Goal: Transaction & Acquisition: Purchase product/service

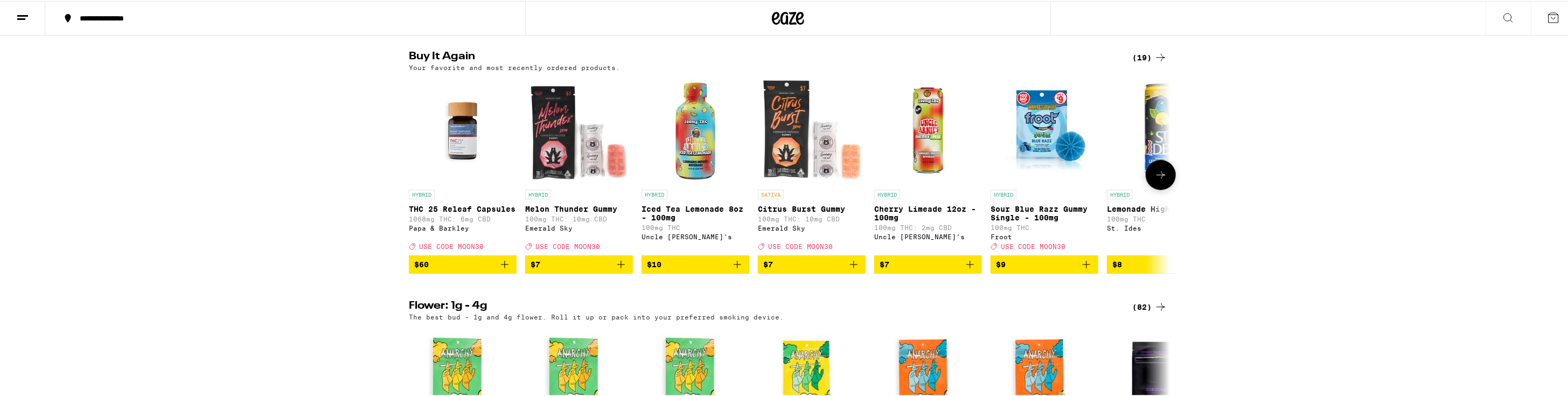
click at [717, 273] on button "$10" at bounding box center [696, 263] width 108 height 19
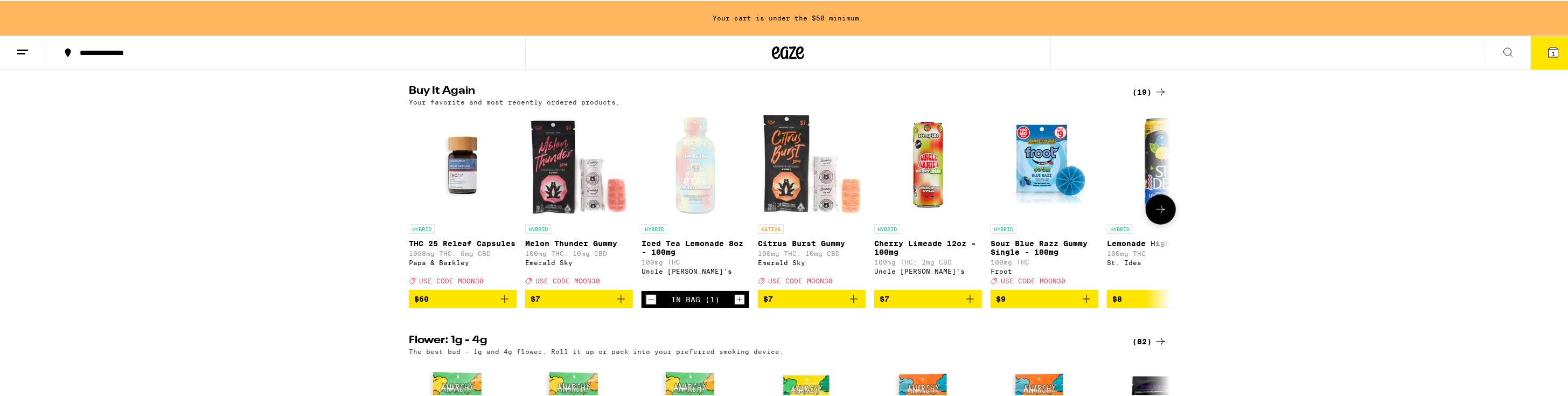
scroll to position [896, 0]
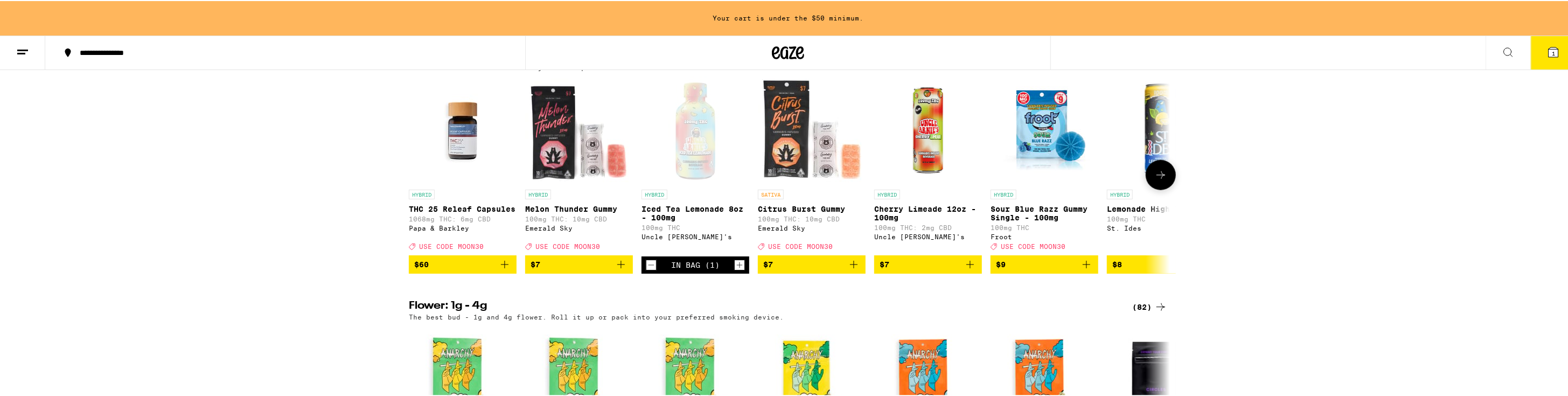
click at [616, 270] on icon "Add to bag" at bounding box center [621, 264] width 13 height 13
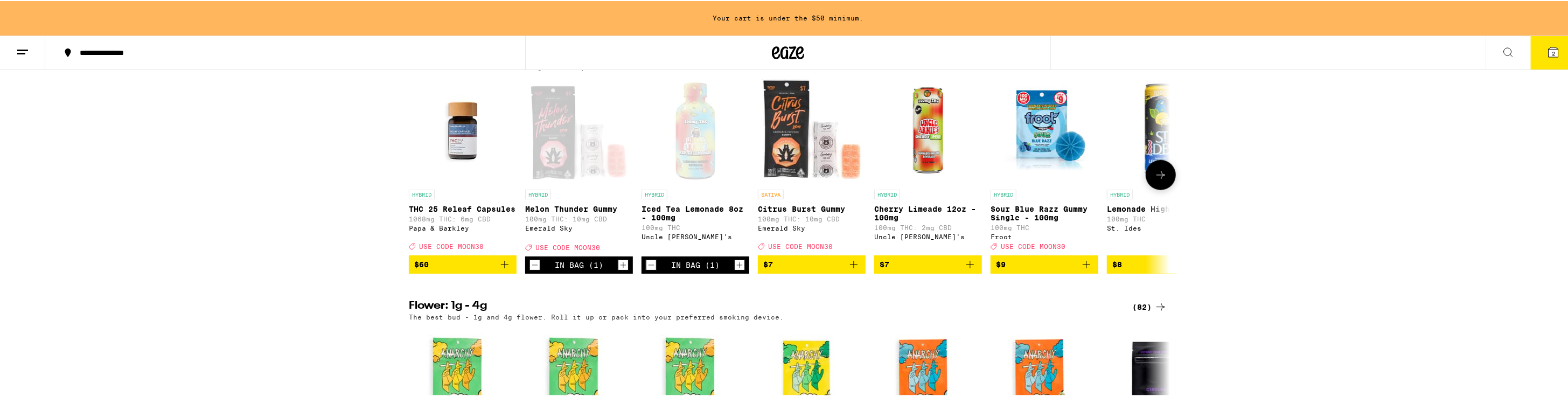
click at [619, 271] on icon "Increment" at bounding box center [623, 264] width 10 height 13
click at [623, 271] on icon "Increment" at bounding box center [623, 264] width 10 height 13
click at [742, 273] on div "In Bag (1)" at bounding box center [696, 264] width 108 height 17
click at [739, 271] on icon "Increment" at bounding box center [739, 264] width 10 height 13
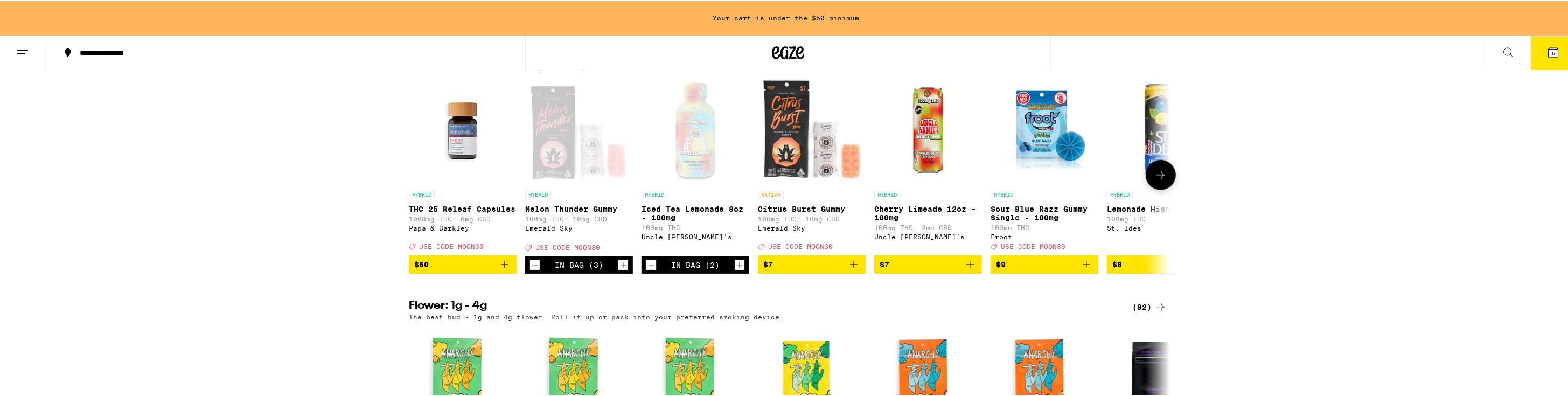
scroll to position [862, 0]
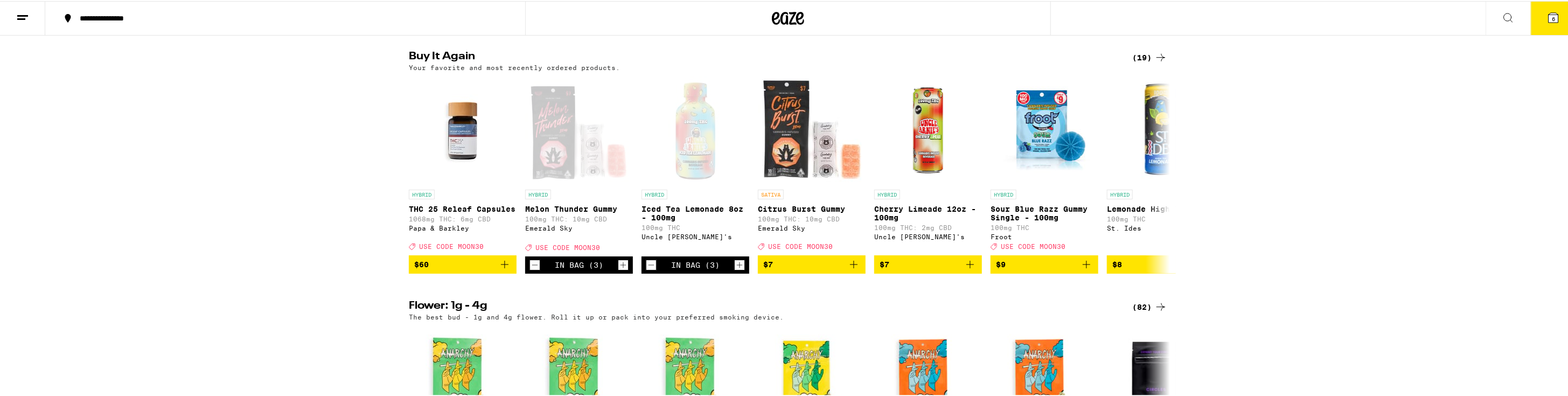
click at [1534, 26] on button "6" at bounding box center [1553, 17] width 45 height 33
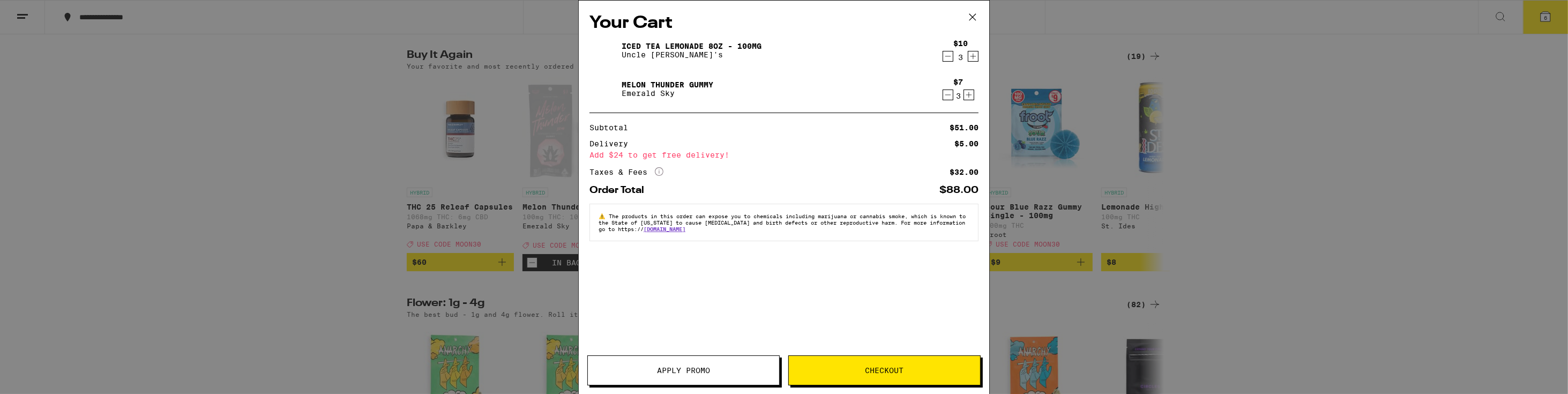
click at [1236, 204] on div "Your Cart Iced Tea Lemonade 8oz - 100mg Uncle Arnie's $10 3 Melon Thunder Gummy…" at bounding box center [784, 197] width 1568 height 394
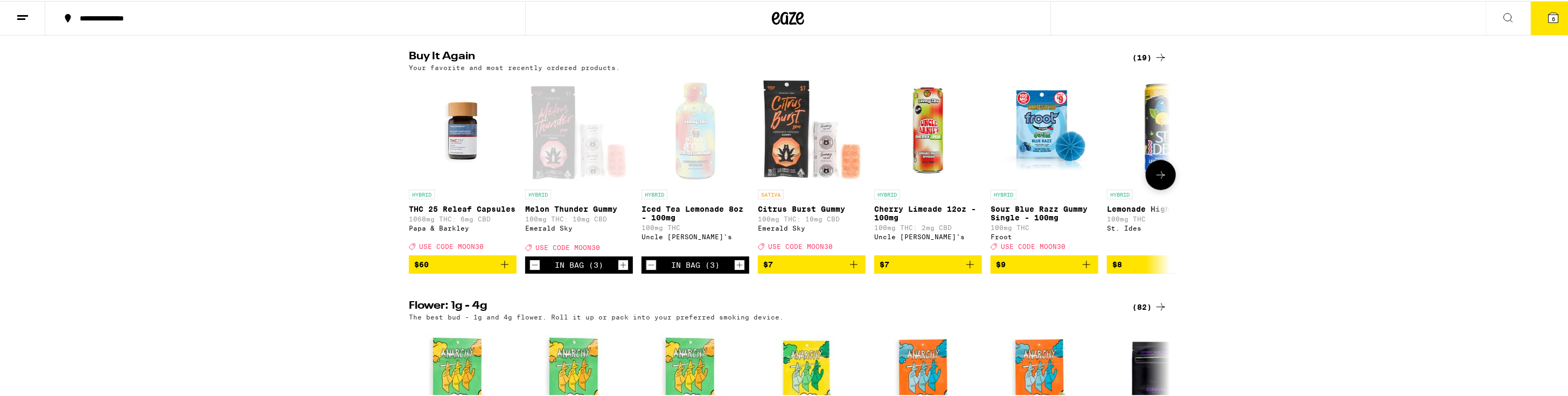
click at [618, 271] on icon "Increment" at bounding box center [623, 264] width 10 height 13
click at [1542, 9] on button "7" at bounding box center [1553, 17] width 45 height 33
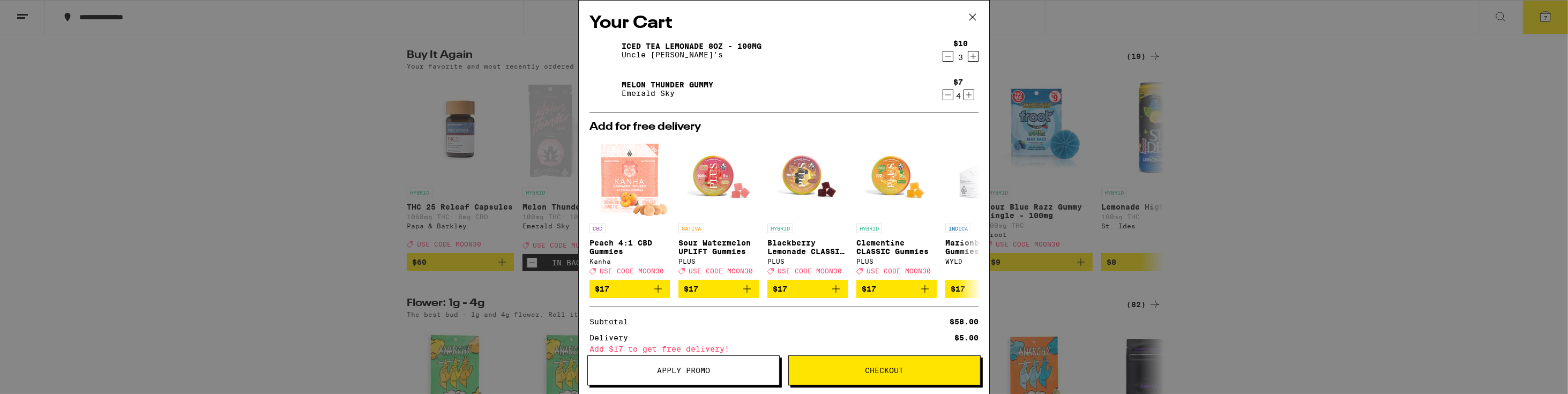
click at [685, 375] on button "Apply Promo" at bounding box center [684, 370] width 192 height 30
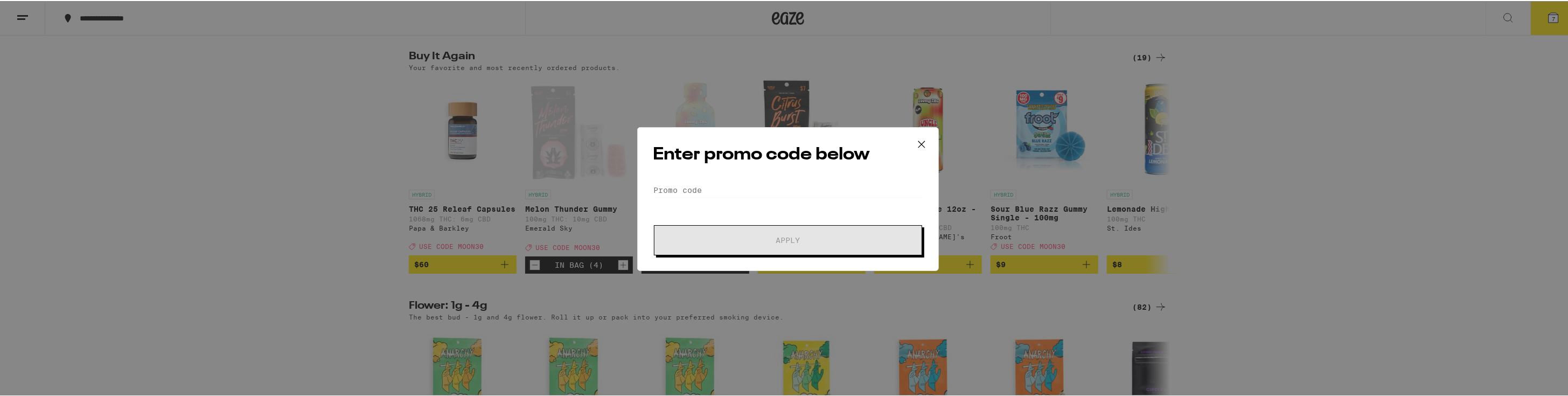
click at [745, 172] on div "Enter promo code below Promo Code Apply" at bounding box center [788, 198] width 301 height 144
click at [744, 197] on input "Promo Code" at bounding box center [788, 189] width 271 height 16
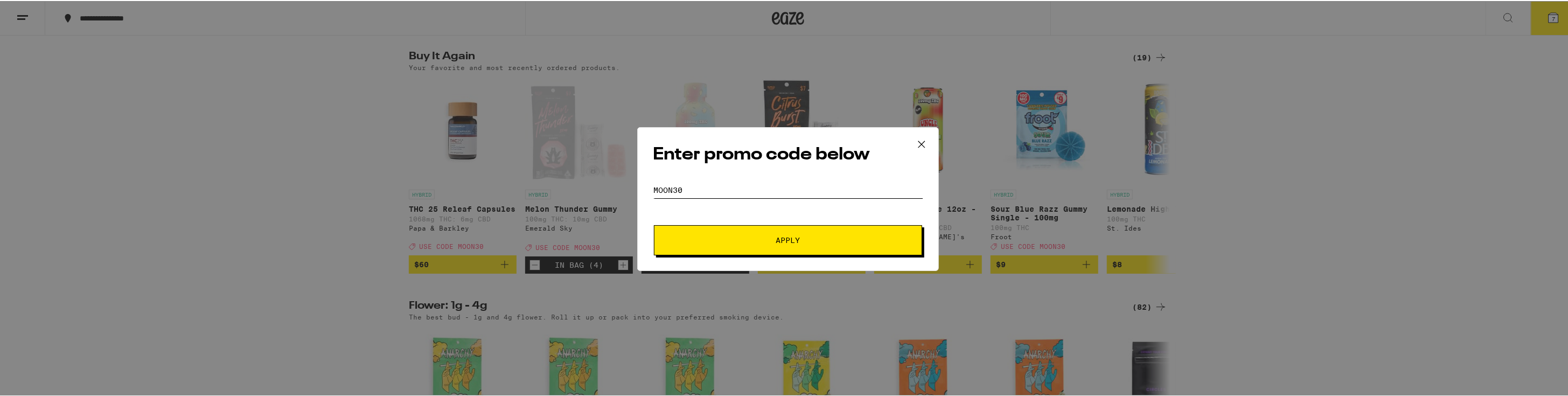
type input "MOON30"
click at [765, 251] on button "Apply" at bounding box center [788, 239] width 268 height 30
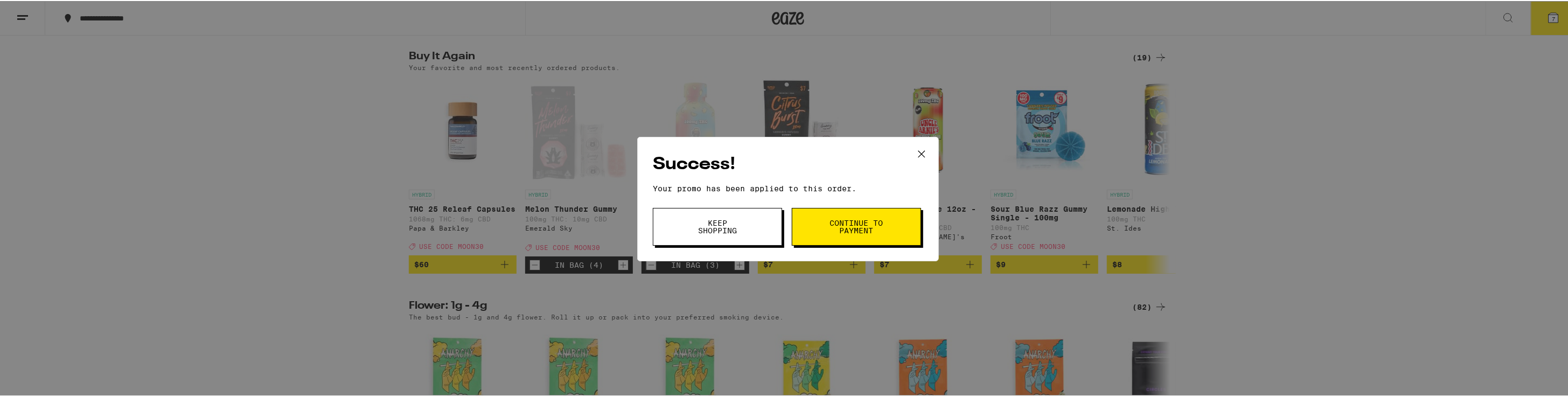
click at [767, 238] on button "Keep Shopping" at bounding box center [717, 225] width 129 height 38
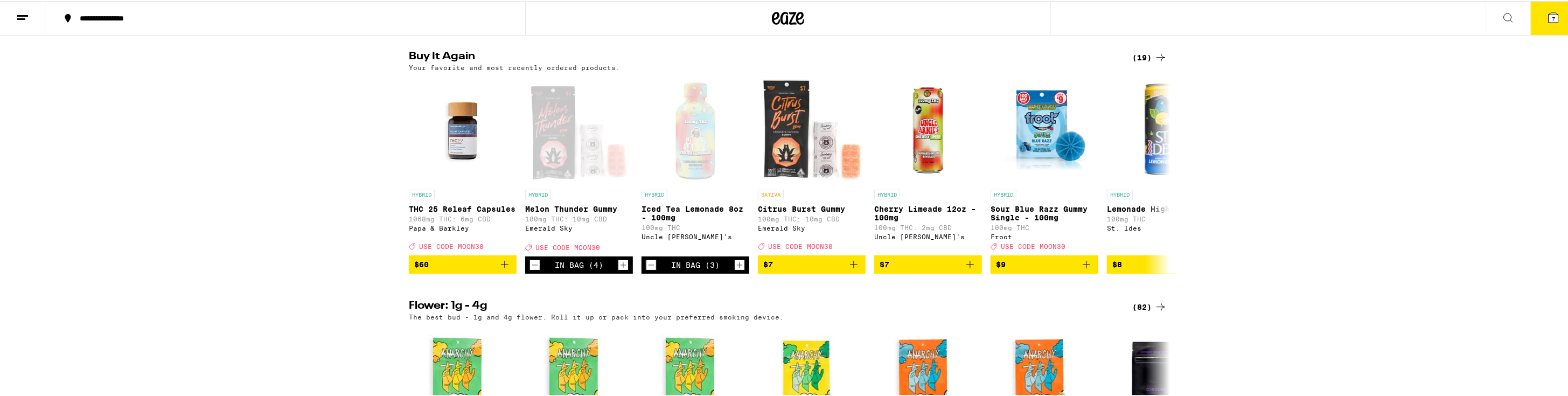
click at [1549, 12] on icon at bounding box center [1553, 17] width 10 height 10
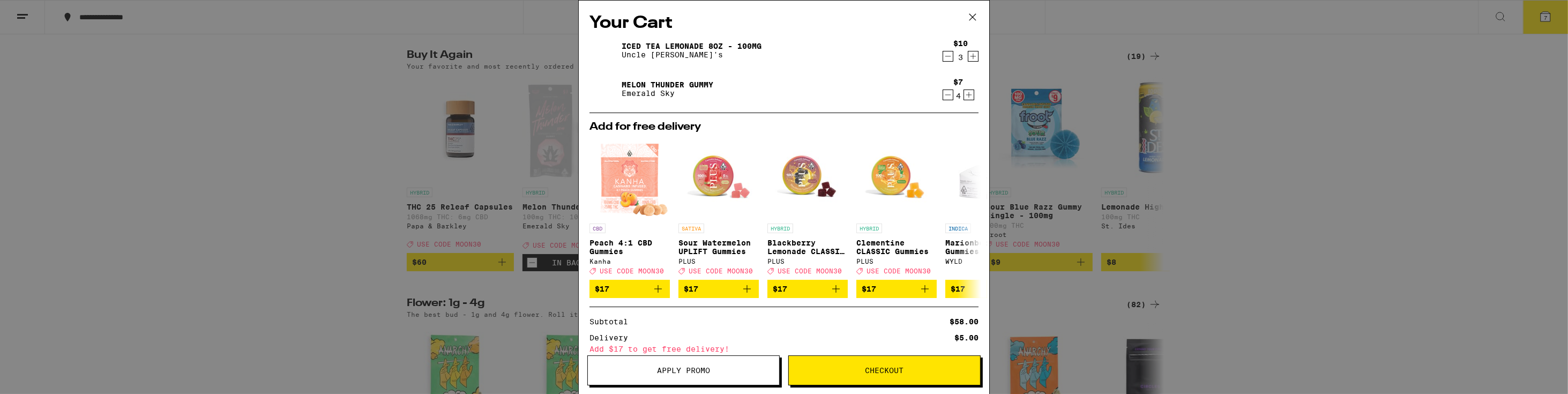
click at [968, 61] on icon "Increment" at bounding box center [973, 56] width 10 height 13
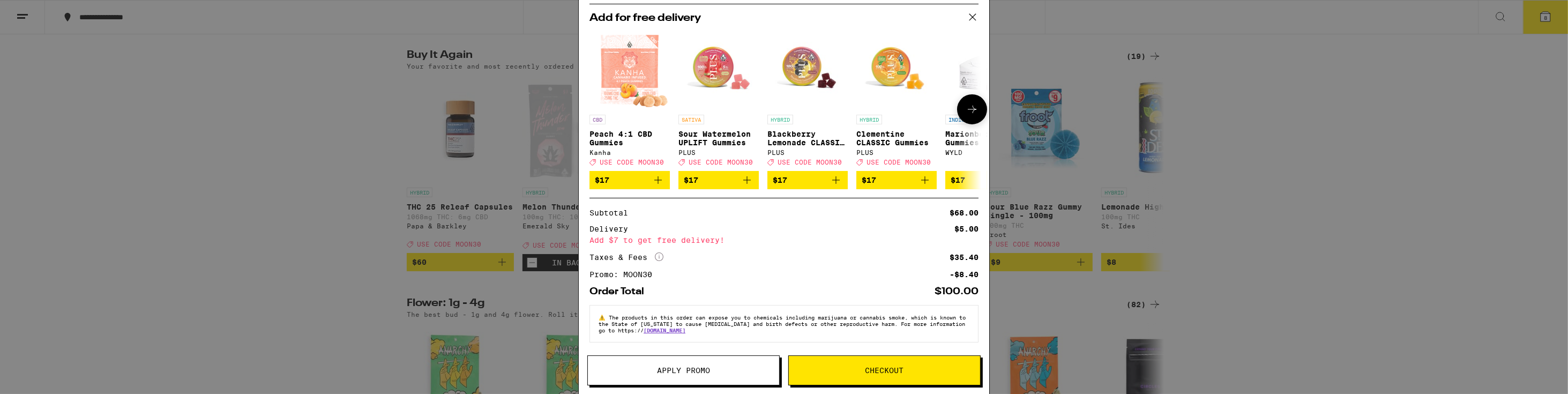
scroll to position [114, 0]
click at [916, 367] on span "Checkout" at bounding box center [884, 370] width 192 height 8
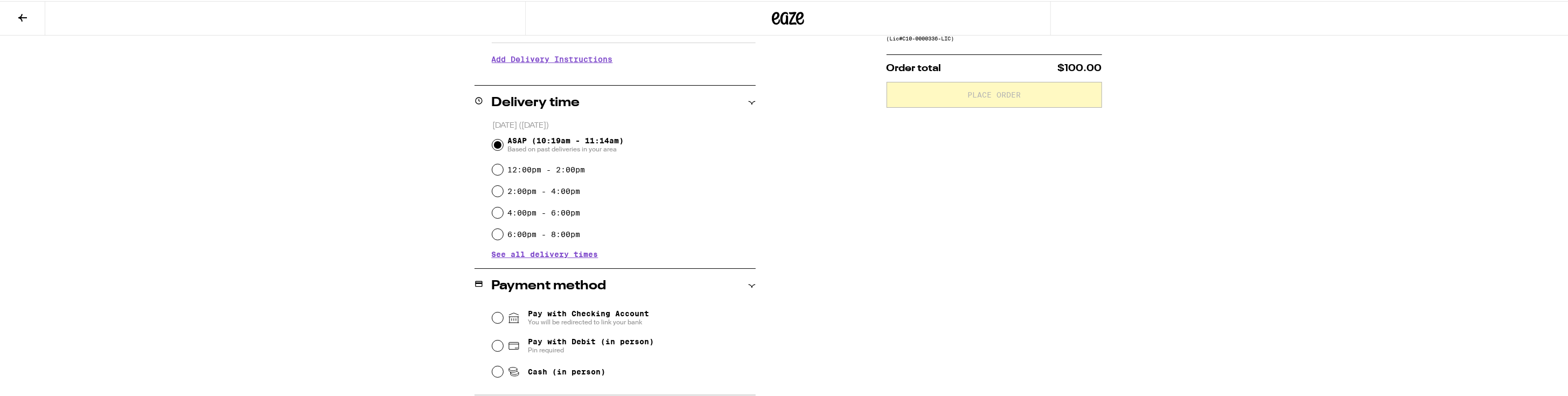
scroll to position [325, 0]
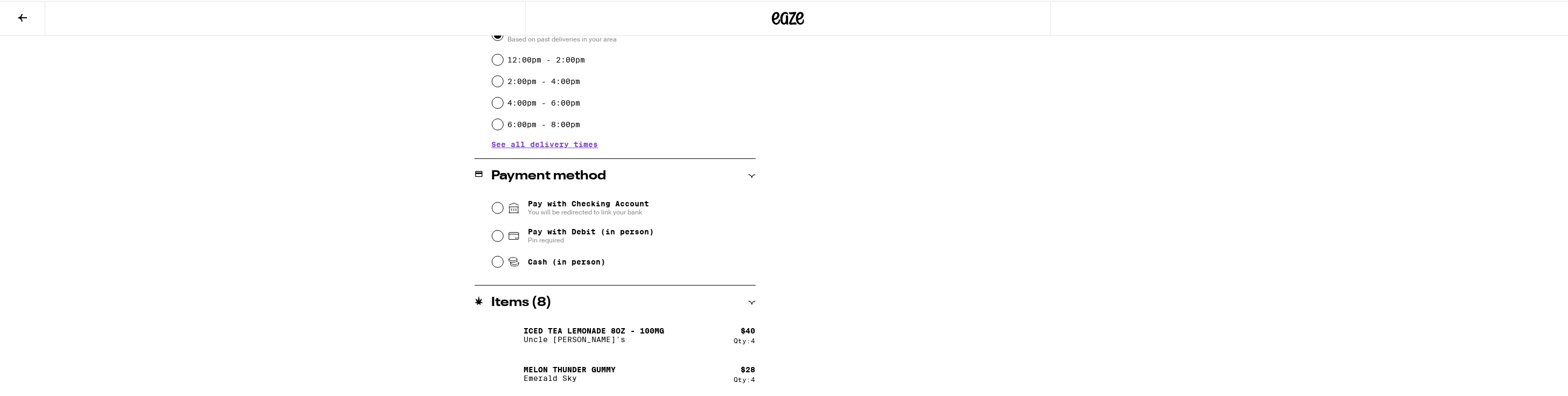
click at [582, 259] on span "Cash (in person)" at bounding box center [566, 260] width 77 height 8
click at [503, 259] on input "Cash (in person)" at bounding box center [497, 260] width 11 height 11
radio input "true"
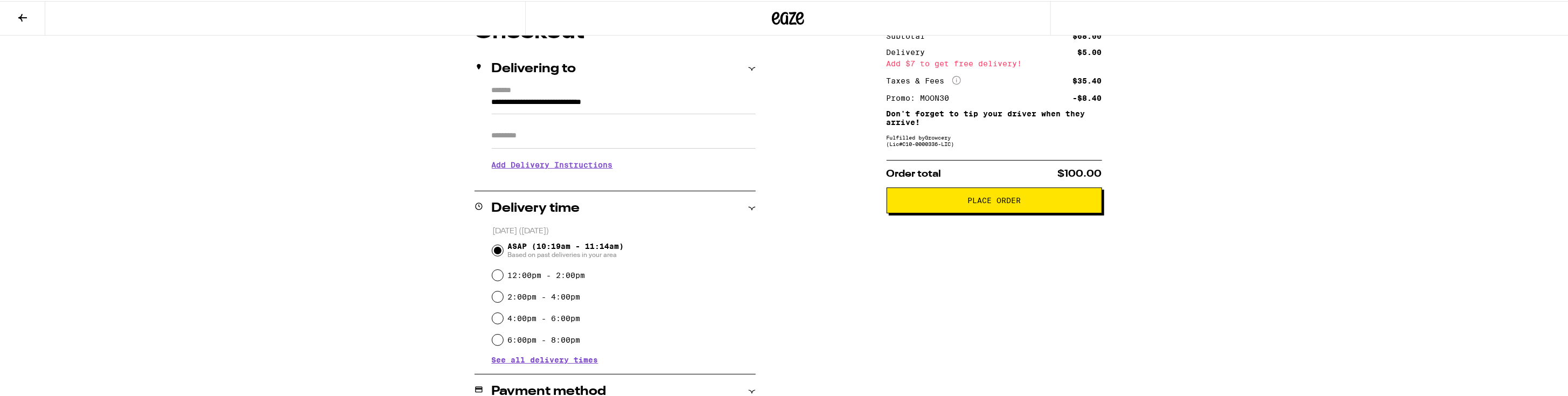
click at [910, 202] on span "Place Order" at bounding box center [995, 200] width 197 height 8
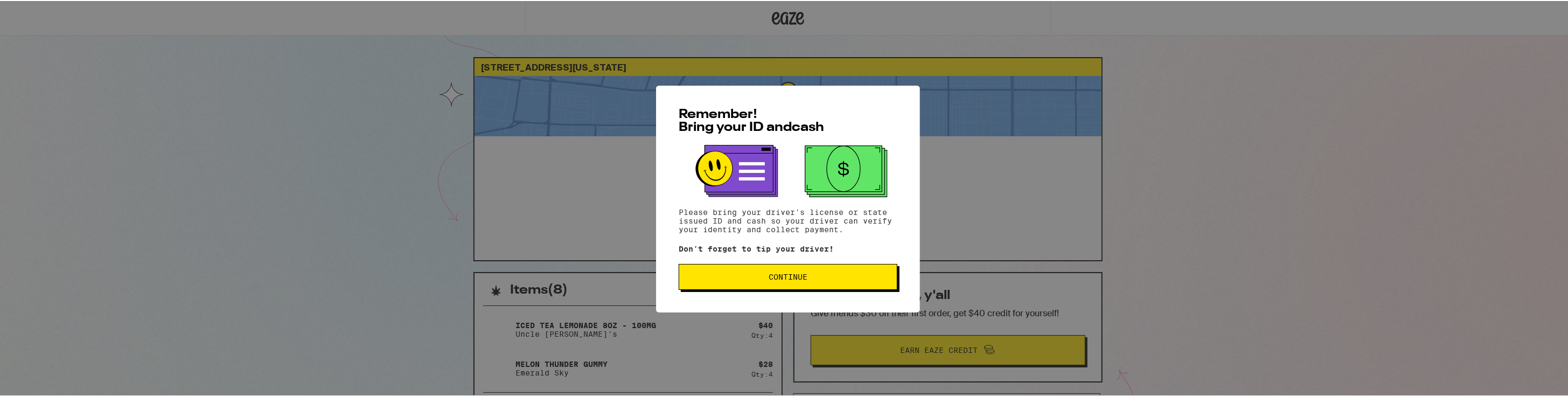
click at [863, 280] on span "Continue" at bounding box center [788, 276] width 200 height 8
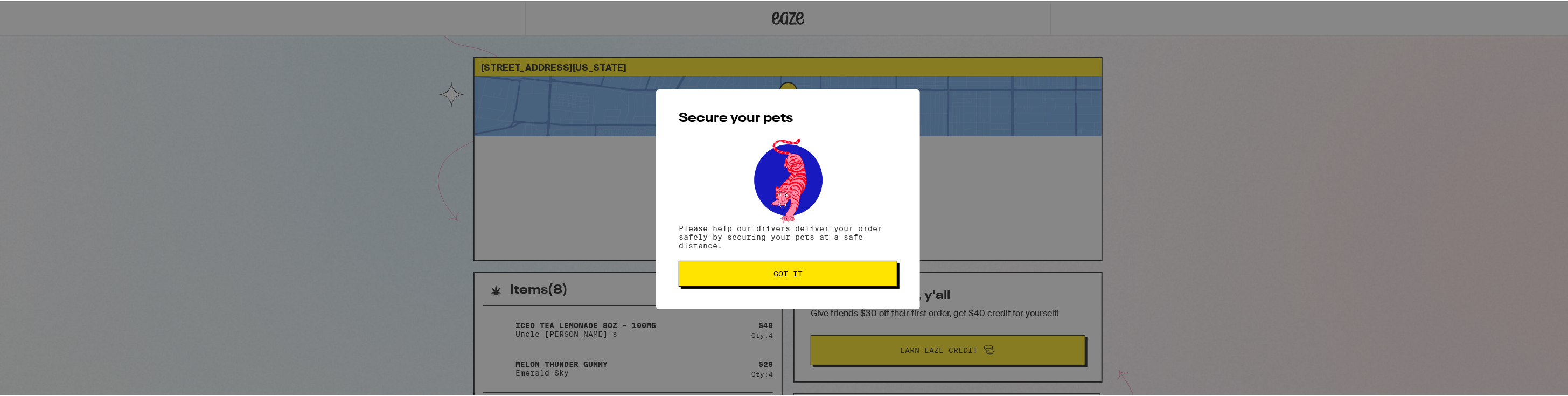
click at [863, 281] on button "Got it" at bounding box center [788, 273] width 219 height 26
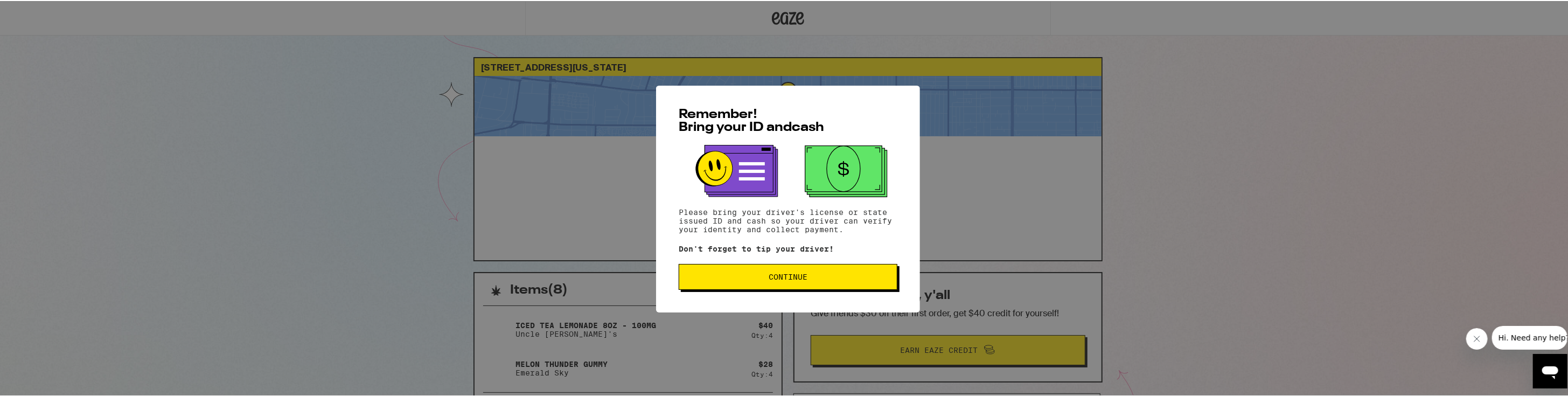
click at [717, 286] on button "Continue" at bounding box center [788, 276] width 219 height 26
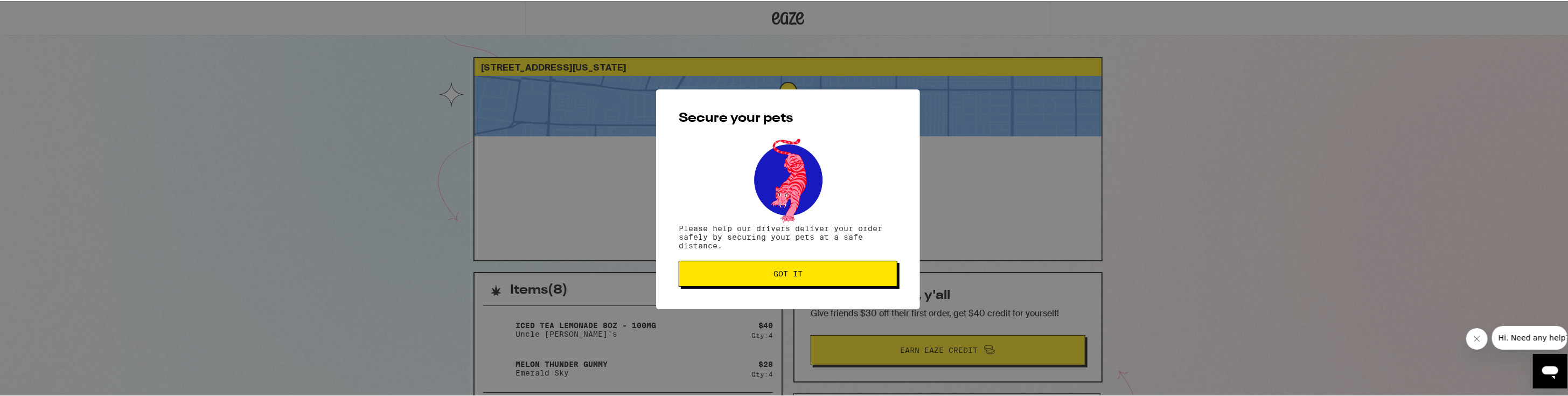
click at [720, 273] on span "Got it" at bounding box center [788, 273] width 200 height 8
